Goal: Check status: Check status

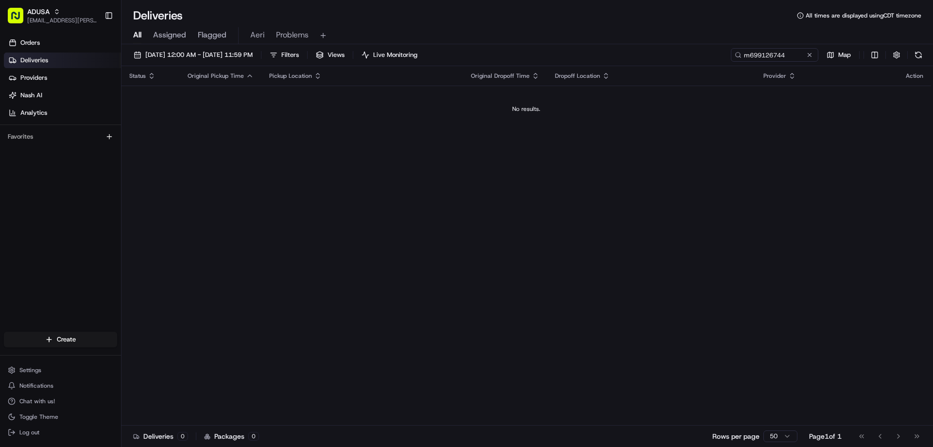
type input "m699126744"
click at [805, 54] on button at bounding box center [810, 55] width 10 height 10
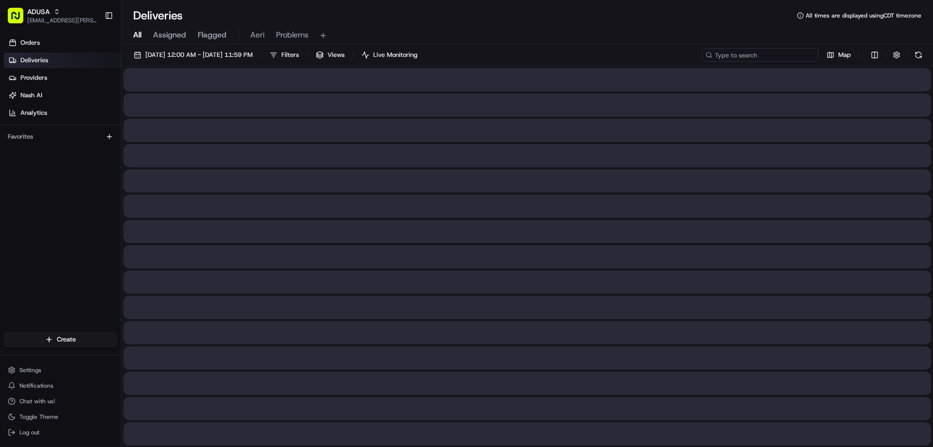
click at [805, 54] on input at bounding box center [760, 55] width 117 height 14
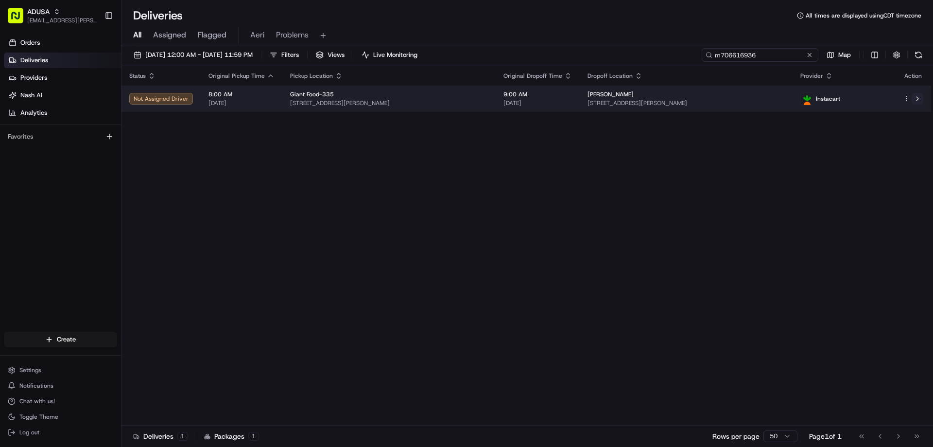
type input "m706616936"
click at [918, 98] on button at bounding box center [917, 99] width 12 height 12
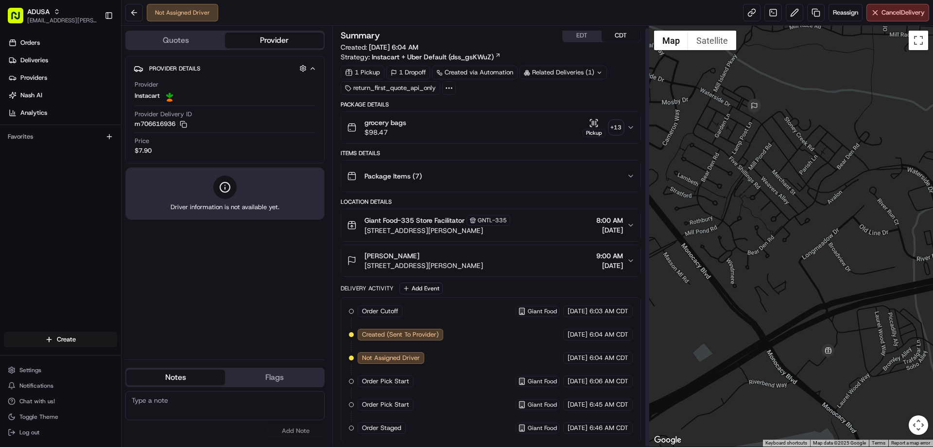
scroll to position [2, 0]
